Goal: Task Accomplishment & Management: Complete application form

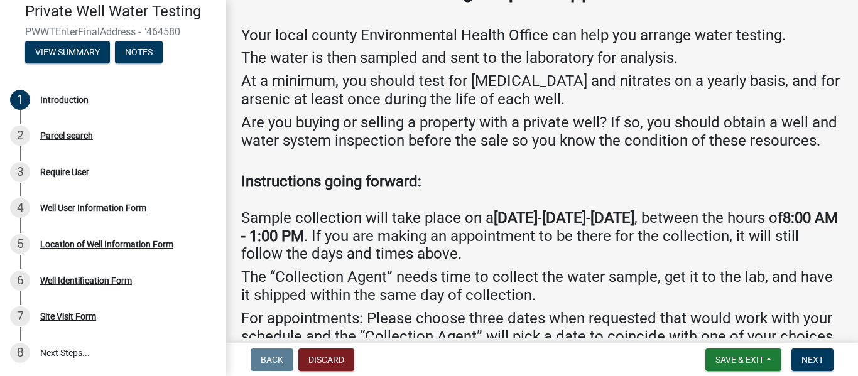
scroll to position [58, 0]
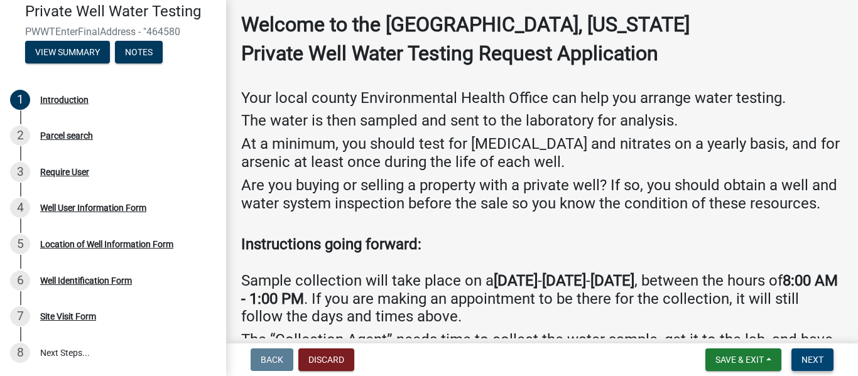
click at [811, 359] on span "Next" at bounding box center [812, 360] width 22 height 10
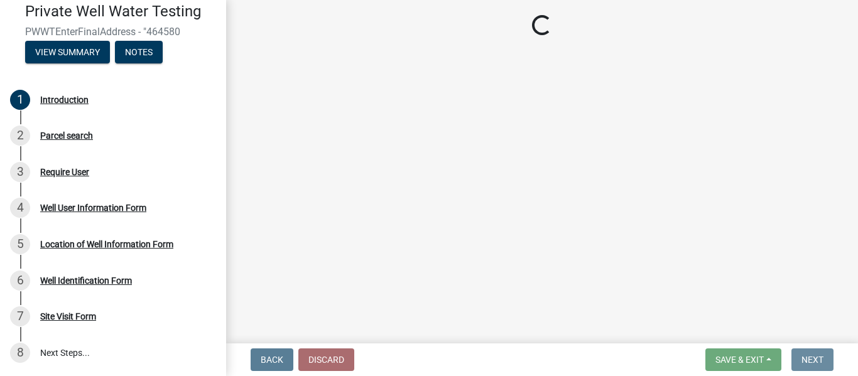
scroll to position [0, 0]
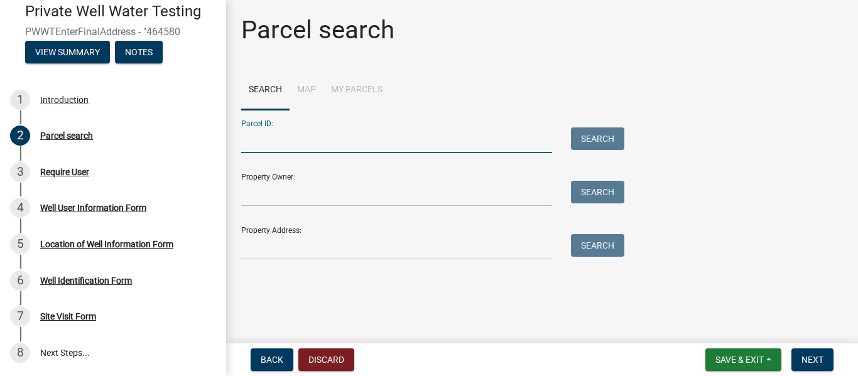
click at [291, 131] on input "Parcel ID:" at bounding box center [396, 140] width 311 height 26
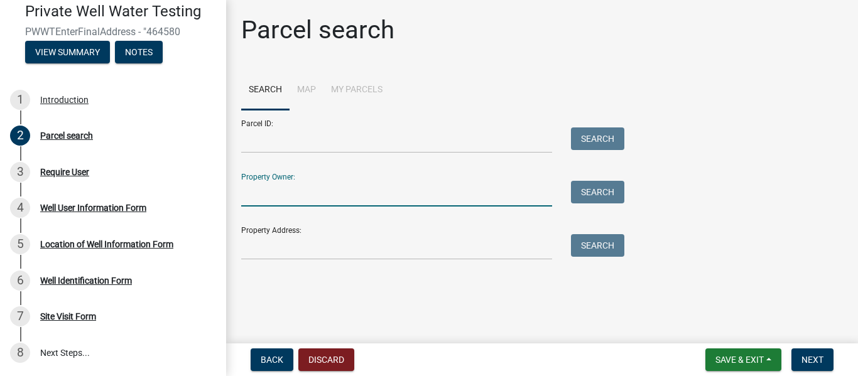
click at [258, 198] on input "Property Owner:" at bounding box center [396, 194] width 311 height 26
type input "[PERSON_NAME]"
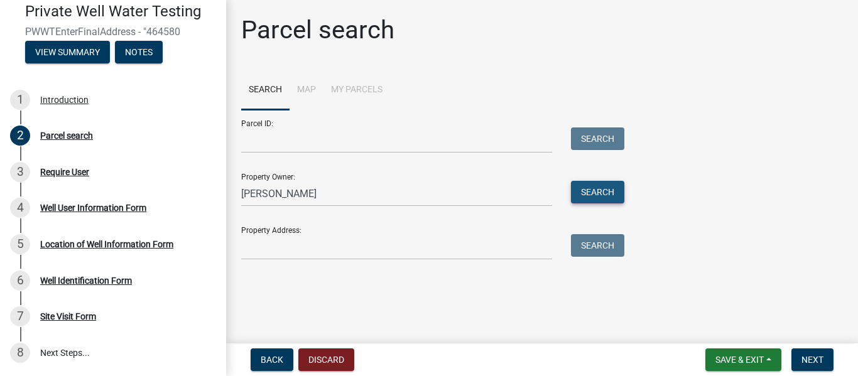
click at [615, 193] on button "Search" at bounding box center [597, 192] width 53 height 23
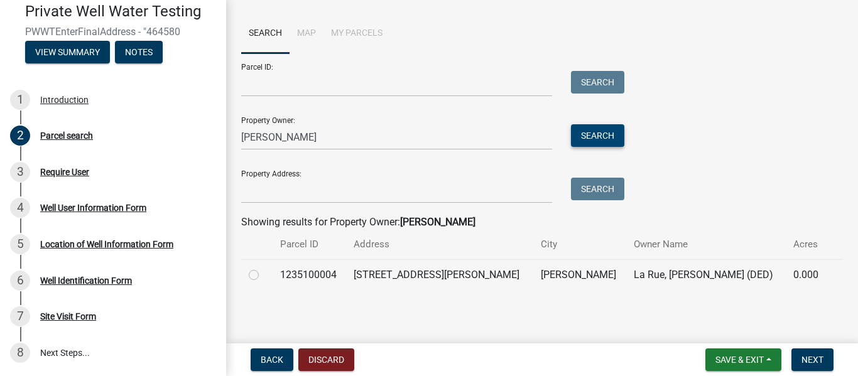
scroll to position [57, 0]
click at [264, 267] on label at bounding box center [264, 267] width 0 height 0
click at [264, 275] on input "radio" at bounding box center [268, 271] width 8 height 8
radio input "true"
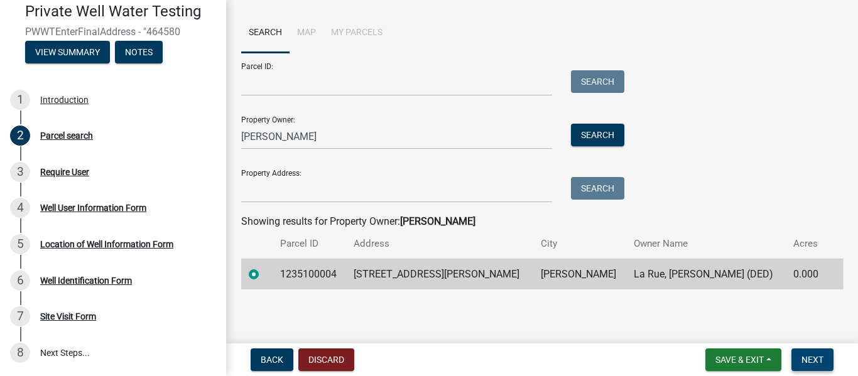
click at [816, 360] on span "Next" at bounding box center [812, 360] width 22 height 10
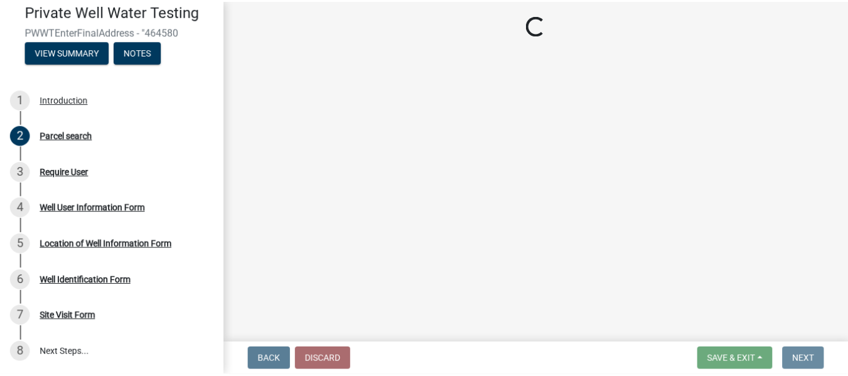
scroll to position [0, 0]
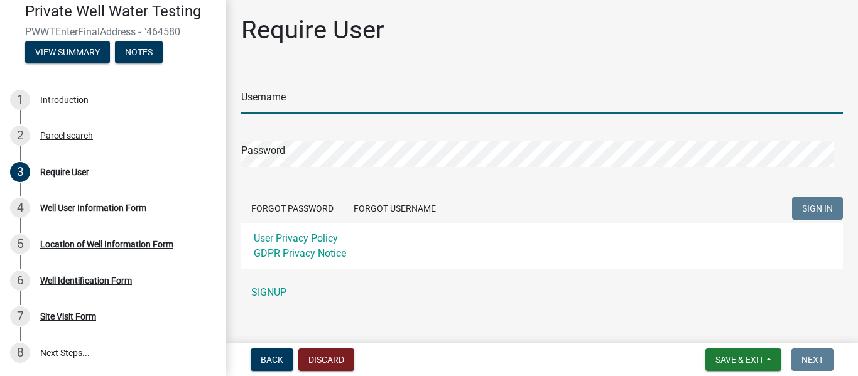
click at [275, 101] on input "Username" at bounding box center [541, 101] width 601 height 26
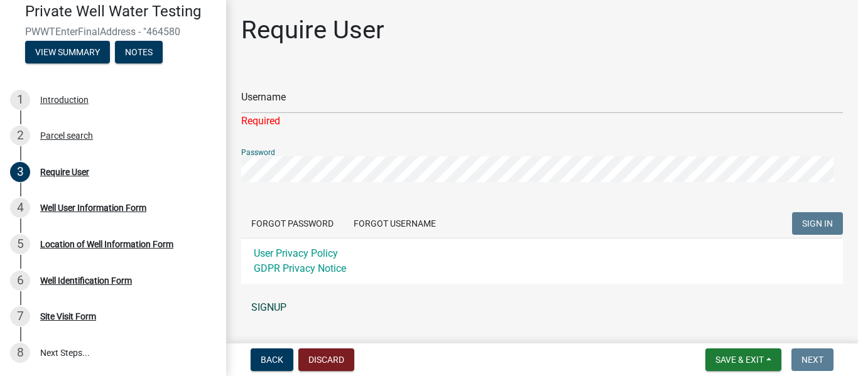
click at [261, 308] on div "Username Required Password Forgot Password Forgot Username SIGN IN User Privacy…" at bounding box center [541, 195] width 601 height 250
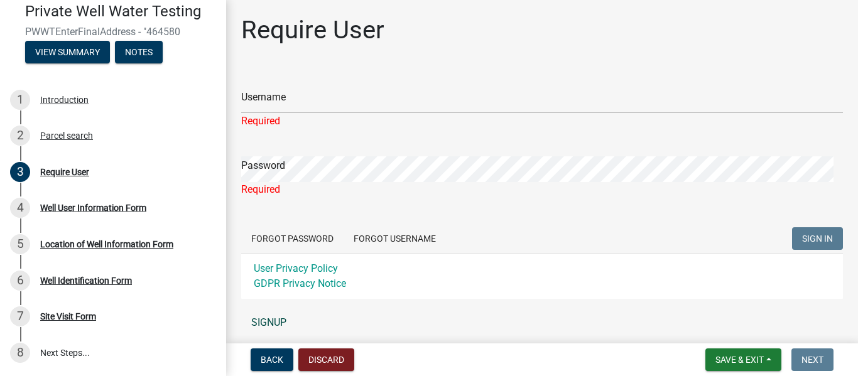
click at [276, 321] on link "SIGNUP" at bounding box center [541, 322] width 601 height 25
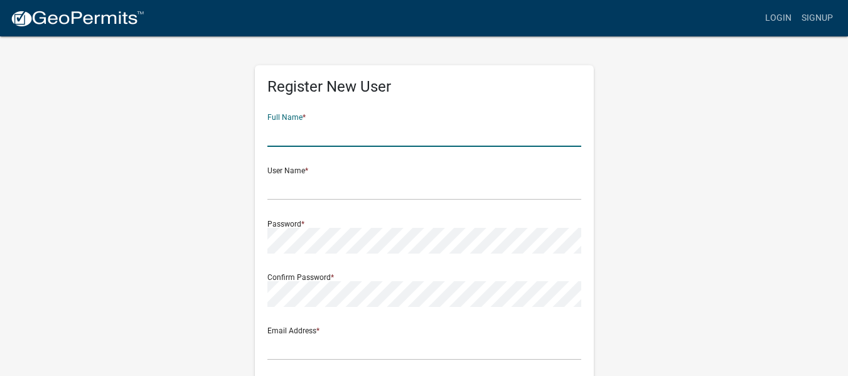
click at [322, 139] on input "text" at bounding box center [424, 134] width 314 height 26
type input "T"
type input "Trysten & [PERSON_NAME]"
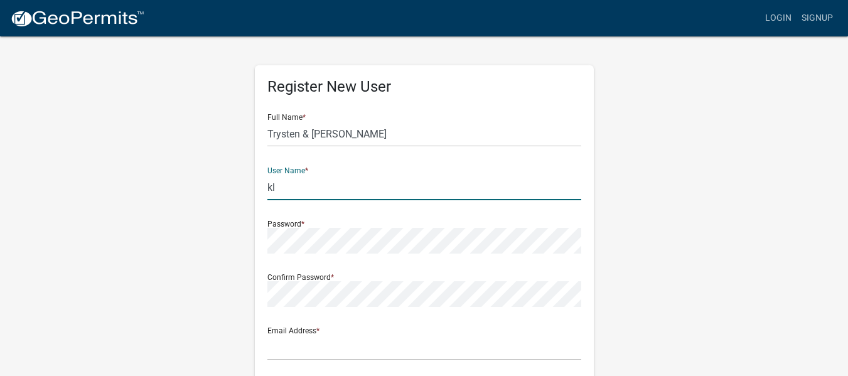
type input "k"
type input "tklarue"
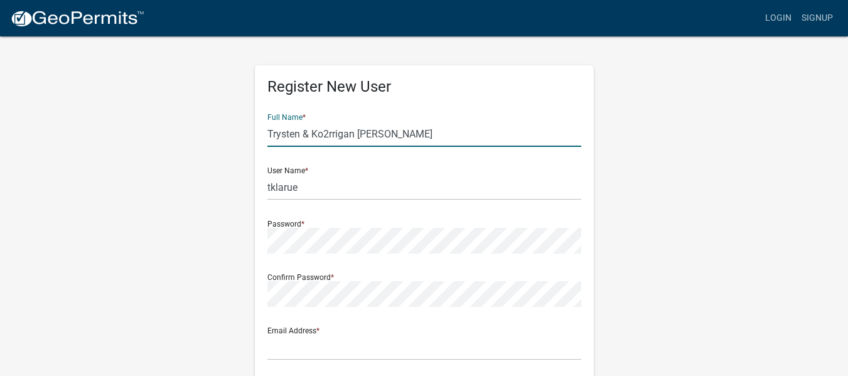
click at [322, 139] on input "Trysten & Ko2rrigan [PERSON_NAME]" at bounding box center [424, 134] width 314 height 26
type input "Trysten & [PERSON_NAME]"
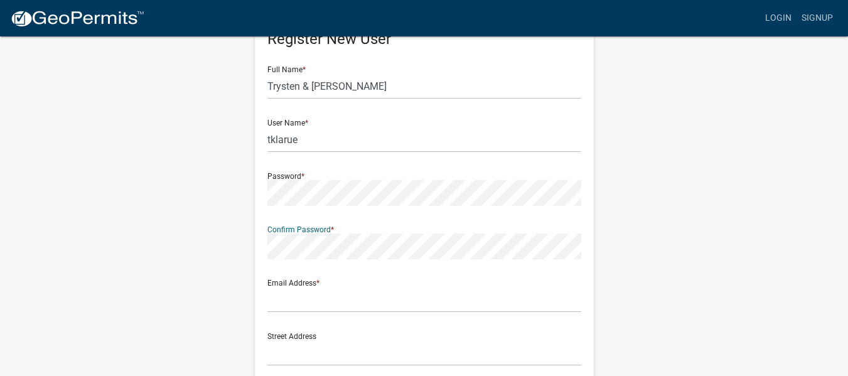
scroll to position [126, 0]
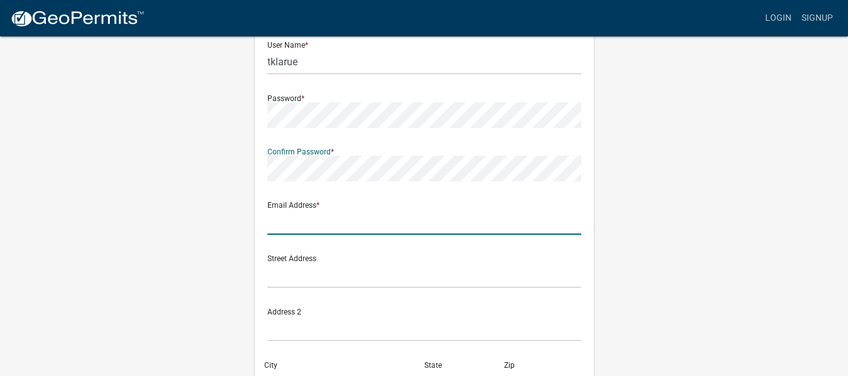
click at [296, 227] on input "text" at bounding box center [424, 222] width 314 height 26
click at [313, 217] on input "text" at bounding box center [424, 222] width 314 height 26
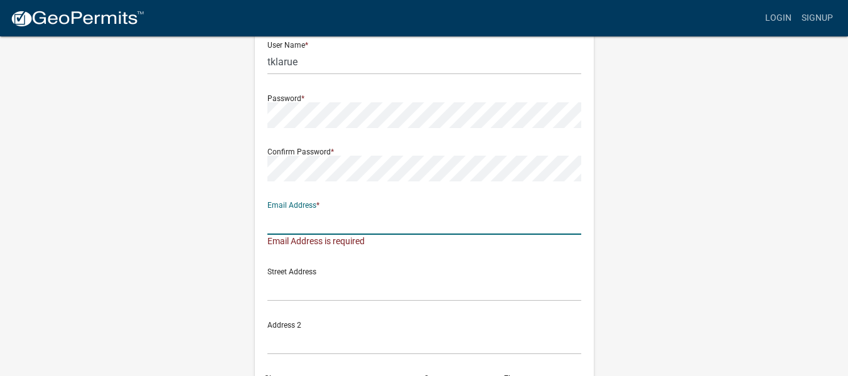
type input "[EMAIL_ADDRESS][DOMAIN_NAME]"
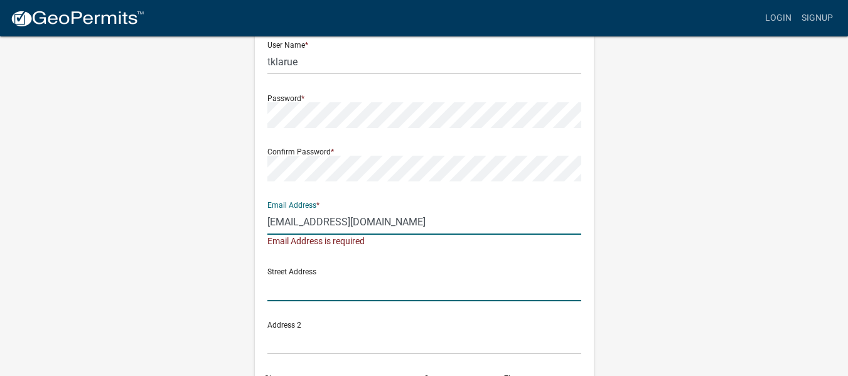
type input "[STREET_ADDRESS]"
type input "[GEOGRAPHIC_DATA]"
type input "[US_STATE]"
type input "50604"
type input "3192408197"
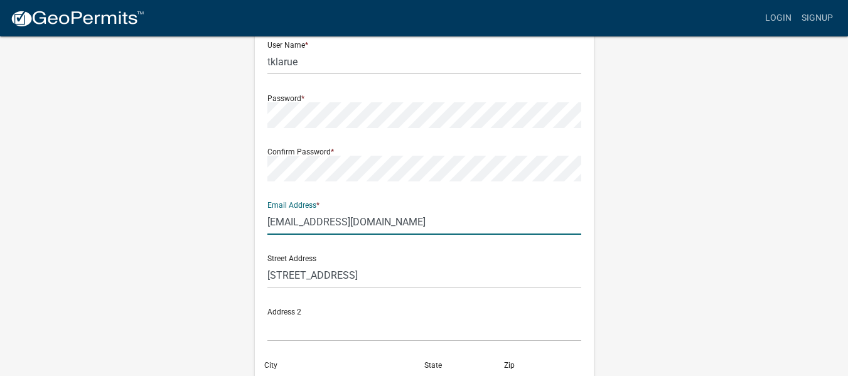
drag, startPoint x: 374, startPoint y: 219, endPoint x: 222, endPoint y: 234, distance: 152.0
click at [222, 234] on div "Register New User Full Name * [PERSON_NAME] & [PERSON_NAME] User Name * tklarue…" at bounding box center [425, 246] width 716 height 672
type input "K"
type input "[EMAIL_ADDRESS][DOMAIN_NAME]"
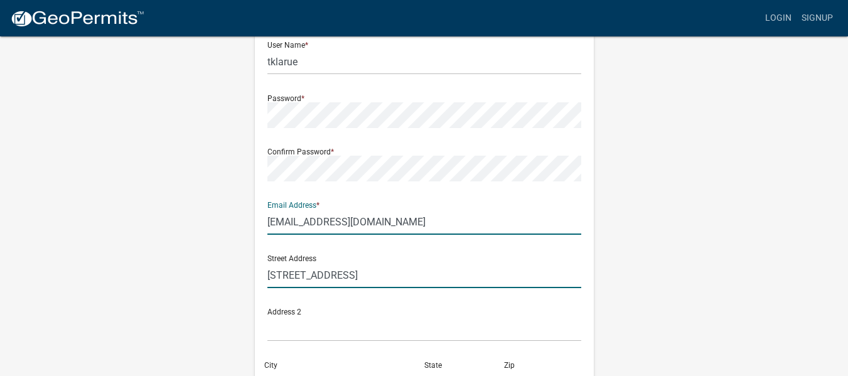
click at [347, 278] on input "[STREET_ADDRESS]" at bounding box center [424, 275] width 314 height 26
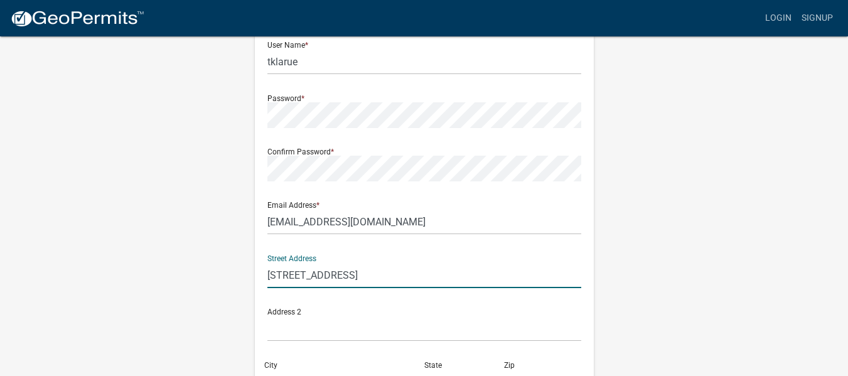
click at [347, 278] on input "[STREET_ADDRESS]" at bounding box center [424, 275] width 314 height 26
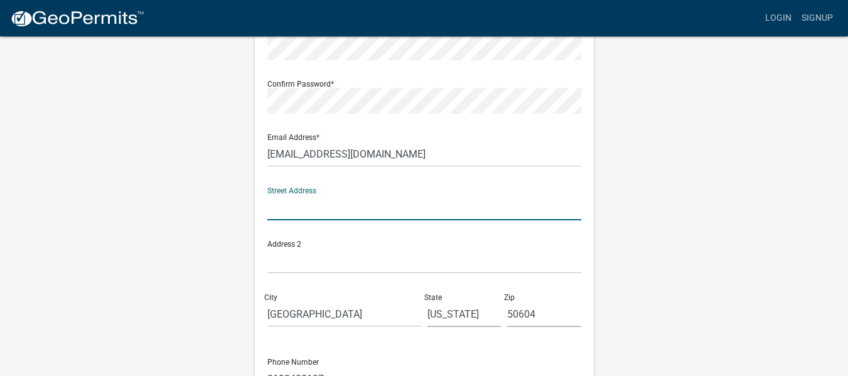
scroll to position [188, 0]
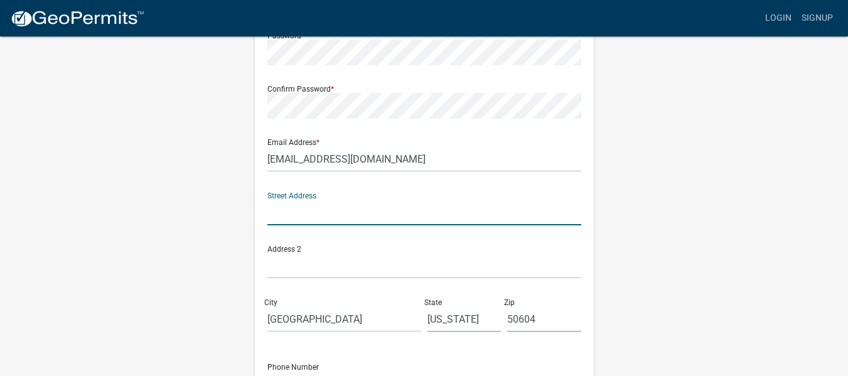
click at [291, 217] on input "text" at bounding box center [424, 213] width 314 height 26
type input "[STREET_ADDRESS][PERSON_NAME]"
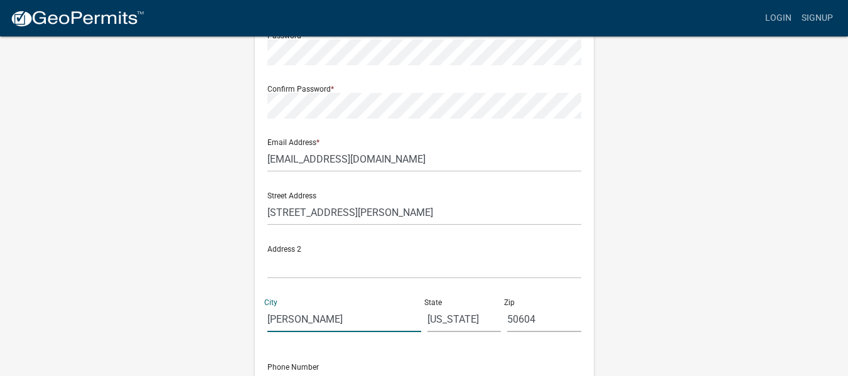
type input "[PERSON_NAME]"
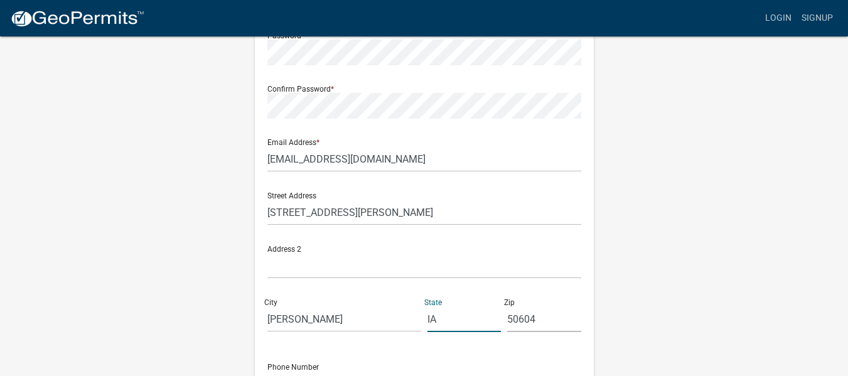
type input "IA"
type input "50601"
click at [703, 253] on div "Register New User Full Name * [PERSON_NAME] & [PERSON_NAME] User Name * tklarue…" at bounding box center [425, 183] width 716 height 672
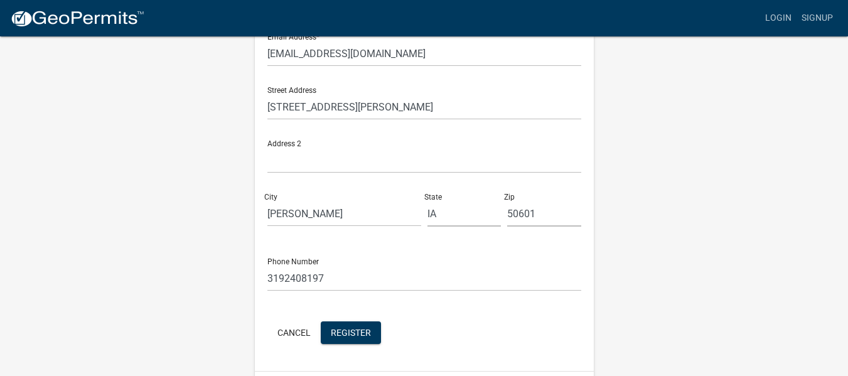
scroll to position [314, 0]
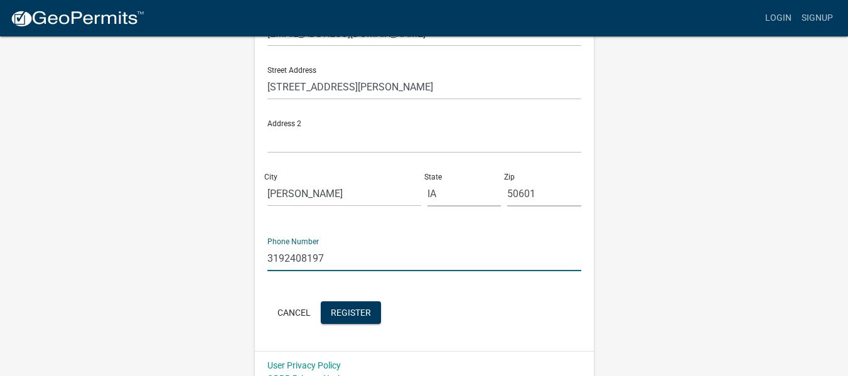
click at [322, 257] on input "3192408197" at bounding box center [424, 258] width 314 height 26
type input "3192406317"
click at [480, 290] on form "Full Name * [PERSON_NAME] & [PERSON_NAME] User Name * tklarue Password * Confir…" at bounding box center [424, 58] width 314 height 537
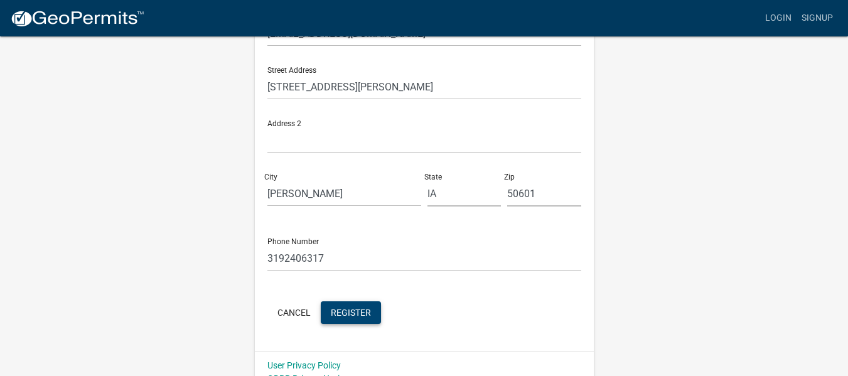
click at [360, 316] on span "Register" at bounding box center [351, 312] width 40 height 10
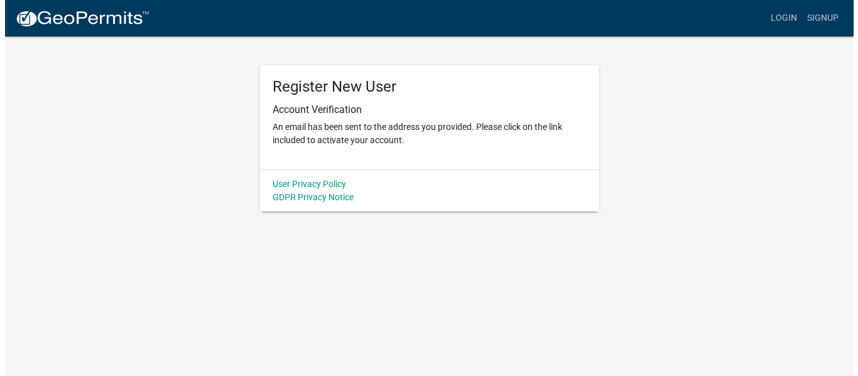
scroll to position [0, 0]
